Goal: Information Seeking & Learning: Learn about a topic

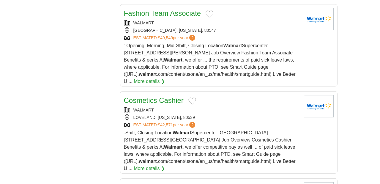
scroll to position [737, 0]
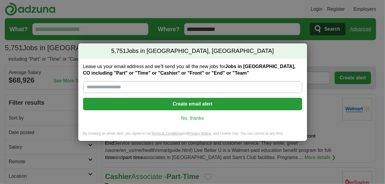
click at [188, 118] on link "No, thanks" at bounding box center [192, 118] width 209 height 7
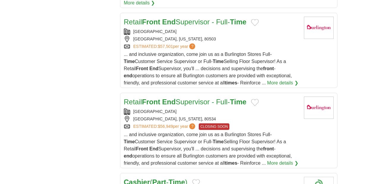
scroll to position [765, 0]
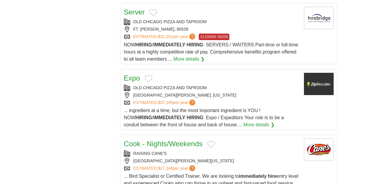
scroll to position [652, 0]
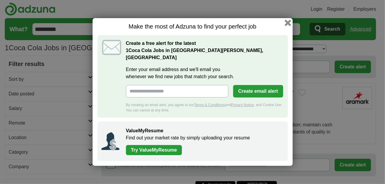
click at [286, 25] on button "button" at bounding box center [287, 23] width 7 height 7
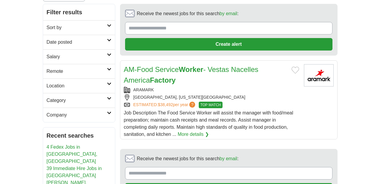
scroll to position [28, 0]
